Goal: Navigation & Orientation: Find specific page/section

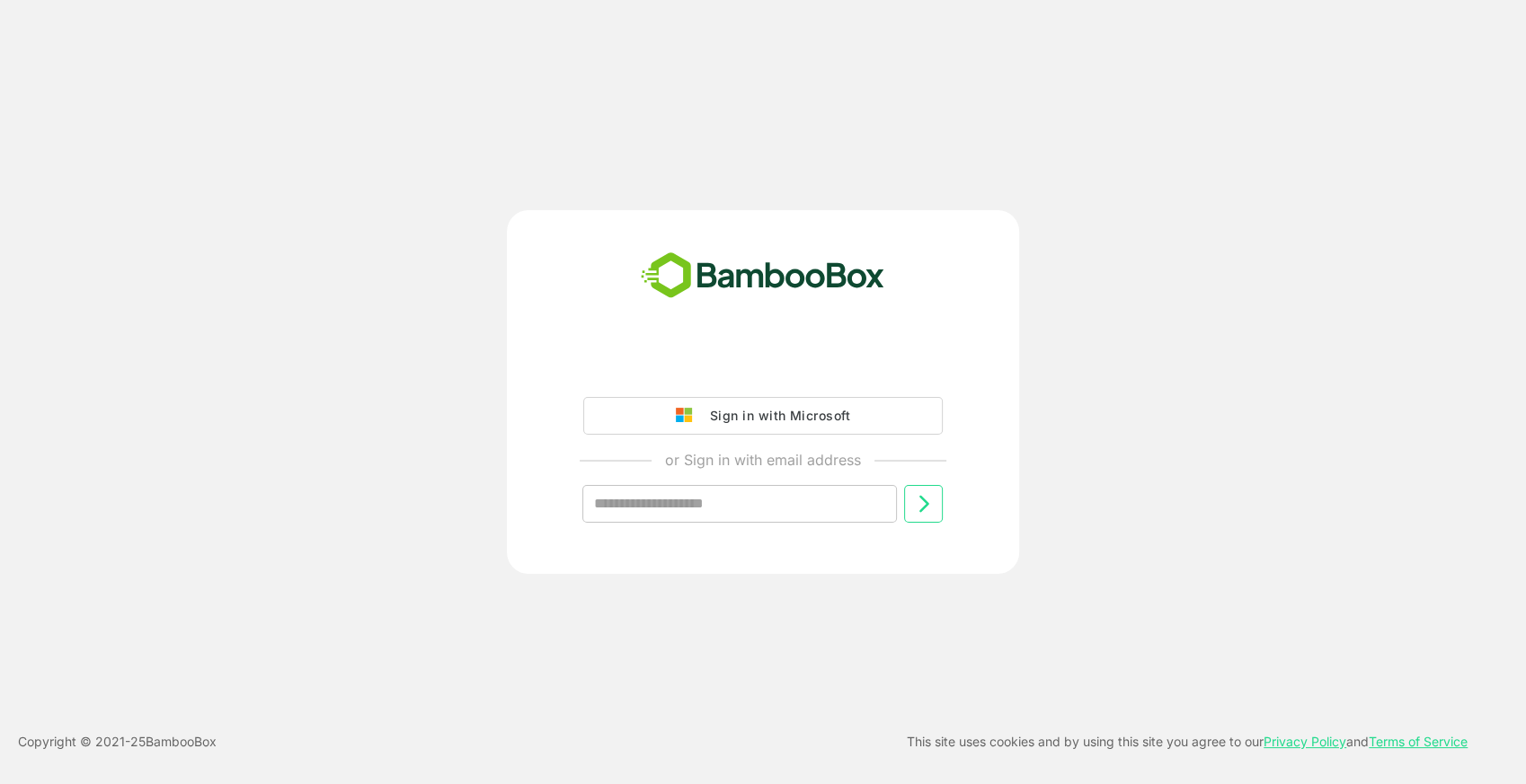
click at [697, 341] on div "Sign in with Microsoft or Sign in with email address ​" at bounding box center [763, 392] width 512 height 364
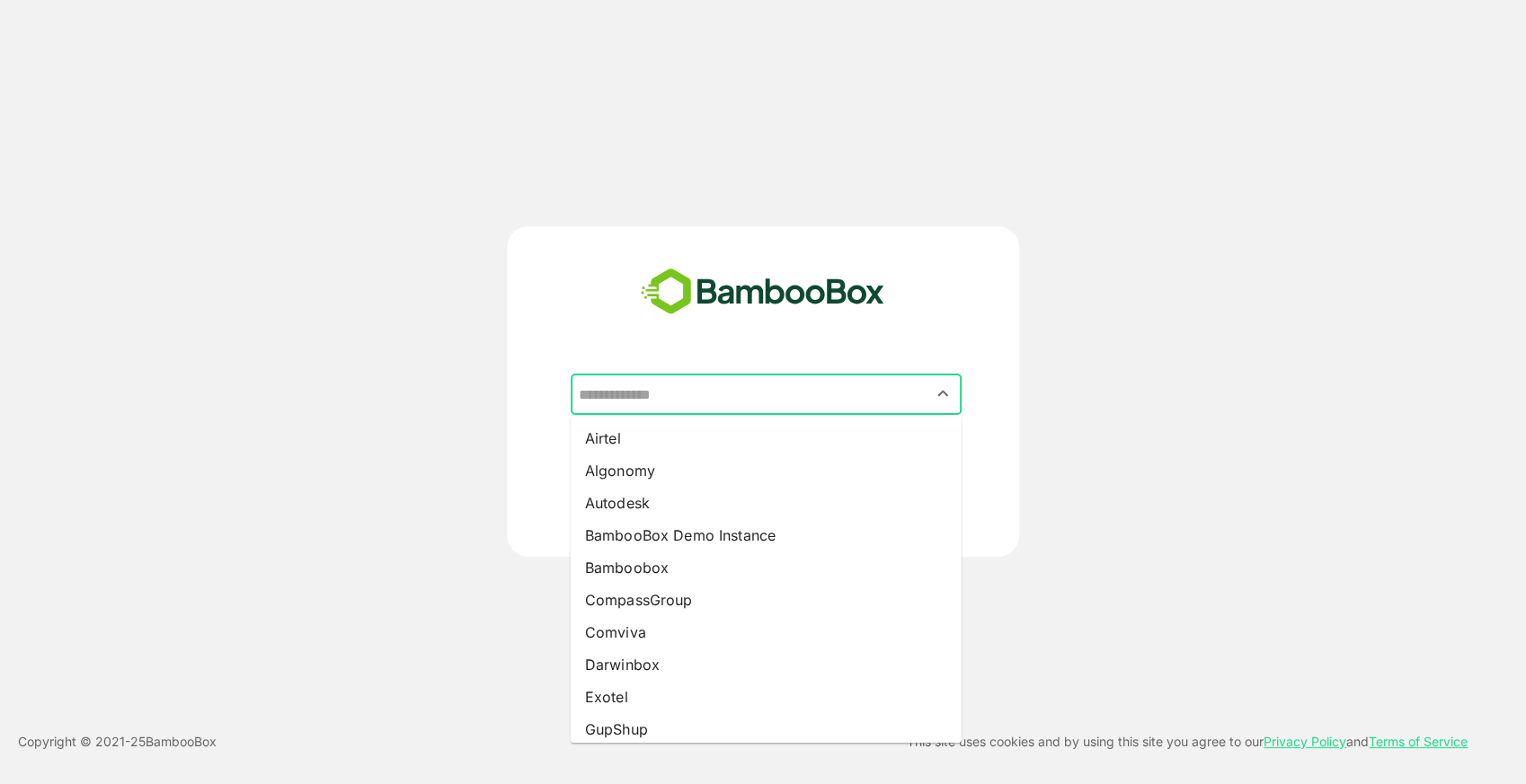
click at [717, 393] on input "text" at bounding box center [766, 394] width 384 height 34
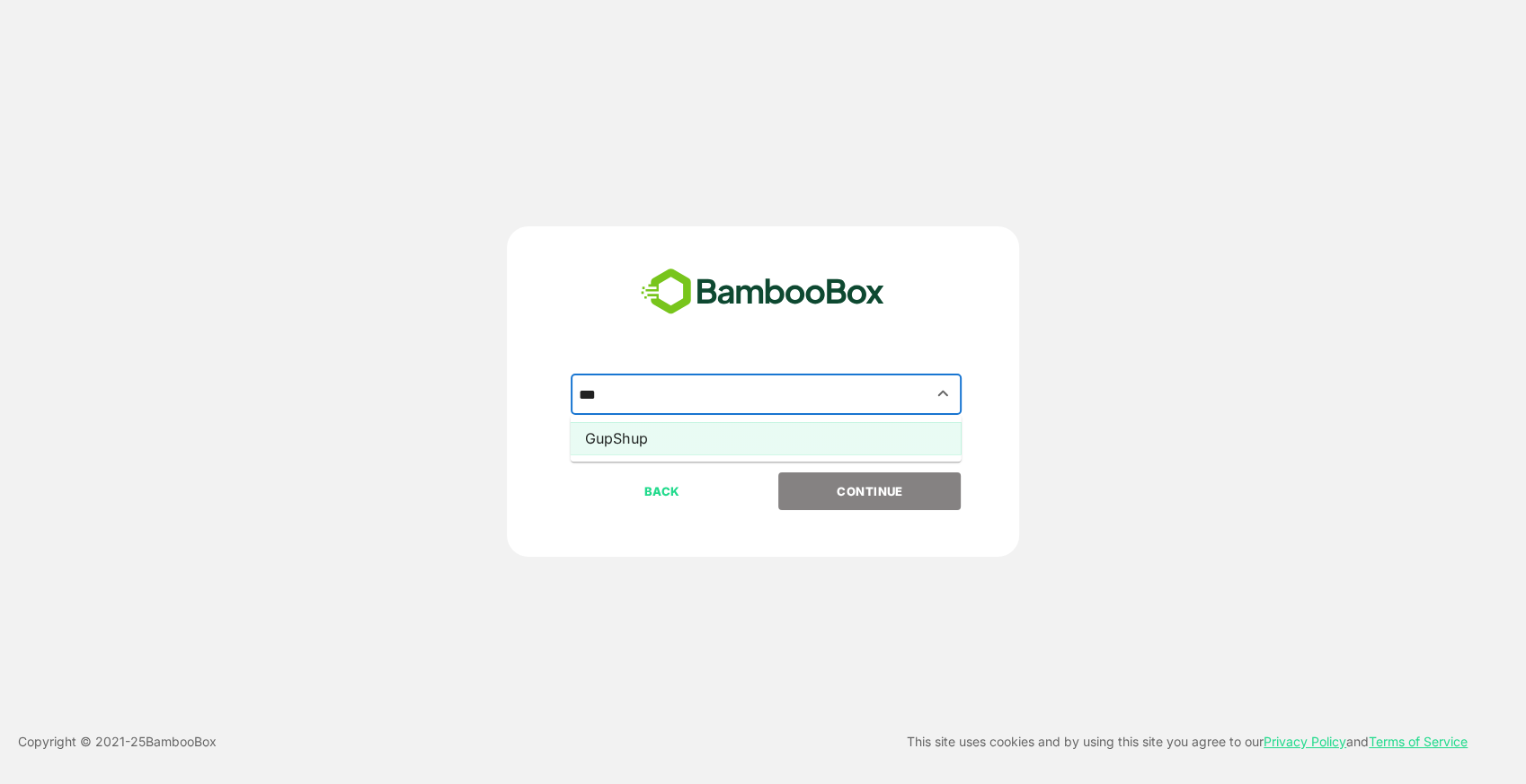
click at [688, 444] on li "GupShup" at bounding box center [765, 438] width 391 height 32
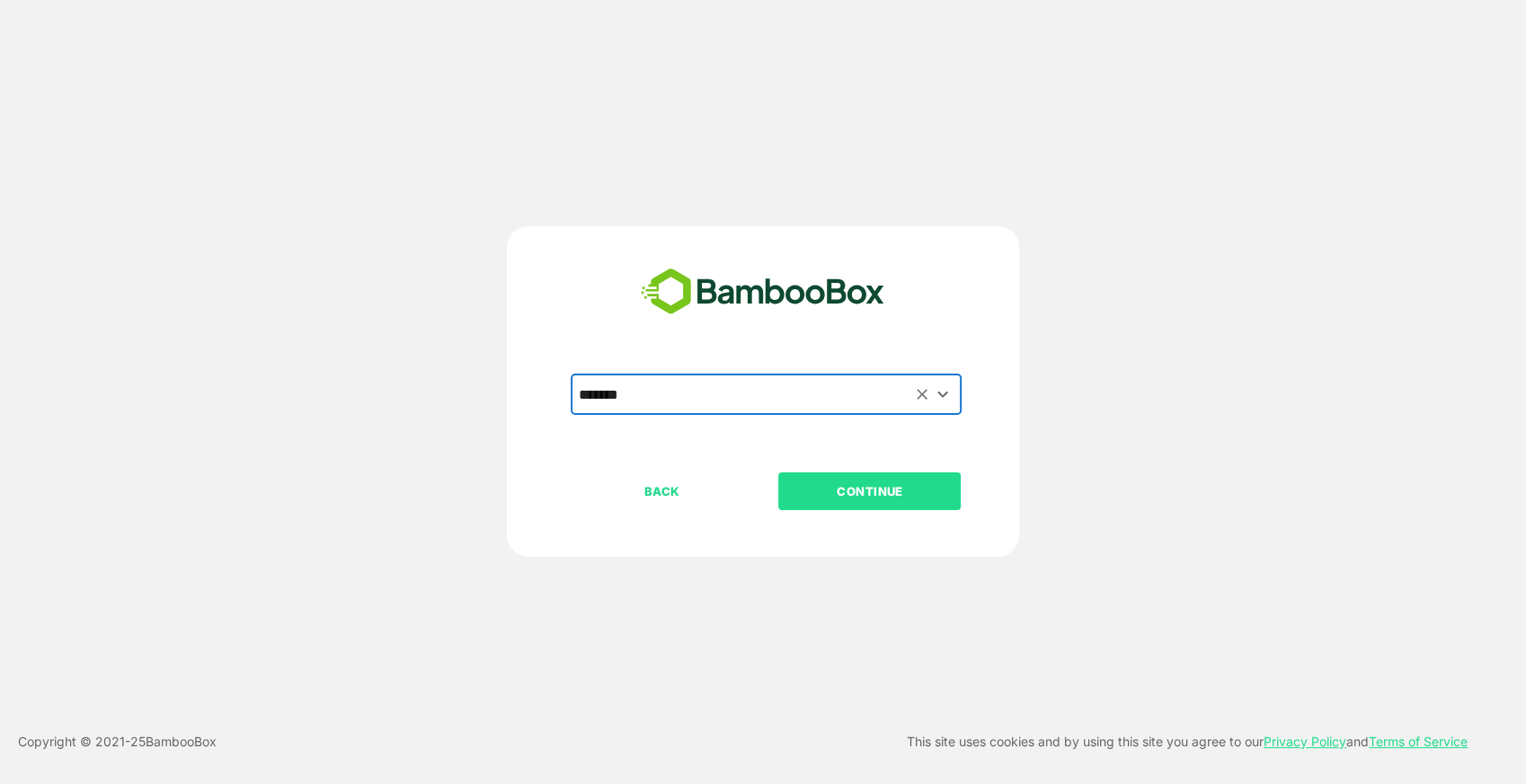
type input "*******"
click at [850, 482] on p "CONTINUE" at bounding box center [869, 491] width 180 height 20
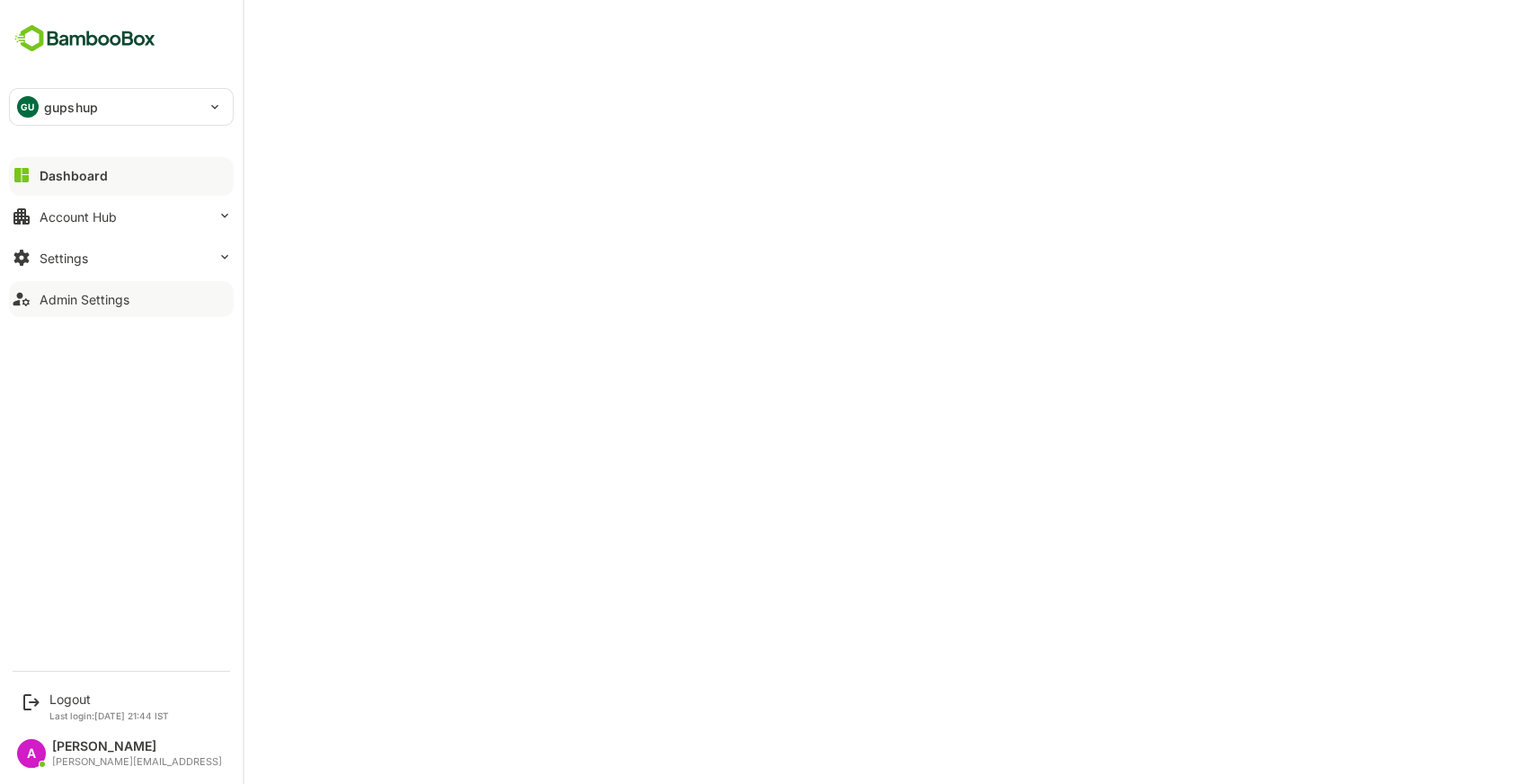
click at [98, 298] on div "Admin Settings" at bounding box center [84, 300] width 90 height 15
click at [23, 187] on button "Dashboard" at bounding box center [120, 175] width 224 height 36
click at [53, 185] on div at bounding box center [120, 190] width 224 height 10
click at [75, 176] on div "Dashboard" at bounding box center [74, 176] width 68 height 15
